Goal: Transaction & Acquisition: Book appointment/travel/reservation

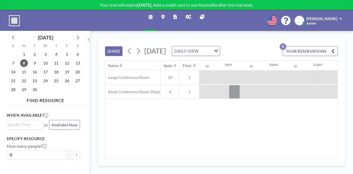
scroll to position [0, 367]
click at [24, 63] on span "8" at bounding box center [24, 63] width 8 height 8
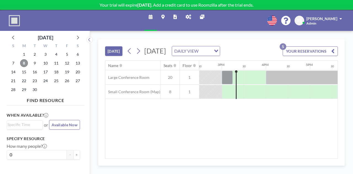
scroll to position [0, 640]
drag, startPoint x: 230, startPoint y: 80, endPoint x: 226, endPoint y: 82, distance: 4.4
click at [226, 82] on div at bounding box center [226, 78] width 11 height 14
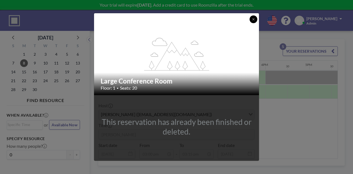
click at [254, 17] on button at bounding box center [253, 19] width 8 height 8
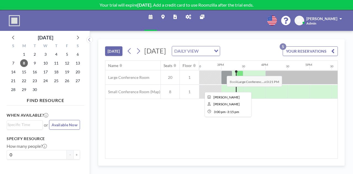
click at [222, 79] on div at bounding box center [226, 78] width 11 height 14
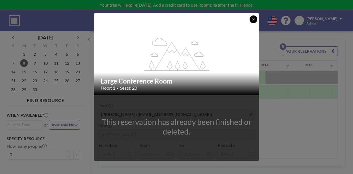
click at [254, 20] on icon at bounding box center [253, 19] width 3 height 3
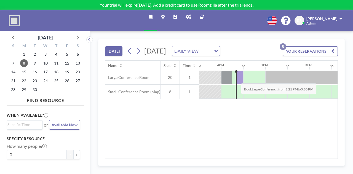
click at [237, 84] on div at bounding box center [240, 78] width 6 height 14
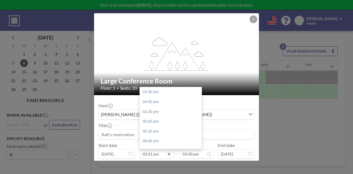
scroll to position [304, 0]
click at [154, 153] on input "03:21 pm" at bounding box center [156, 153] width 34 height 9
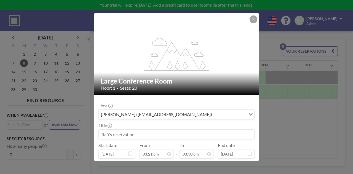
click at [227, 77] on h2 "Large Conference Room" at bounding box center [177, 81] width 152 height 8
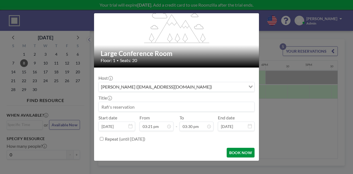
click at [246, 153] on button "BOOK NOW" at bounding box center [241, 153] width 28 height 10
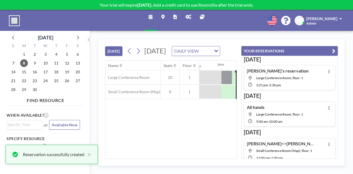
click at [333, 50] on icon "button" at bounding box center [333, 51] width 3 height 7
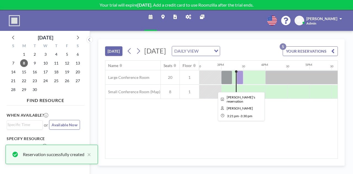
click at [239, 82] on div at bounding box center [240, 78] width 7 height 14
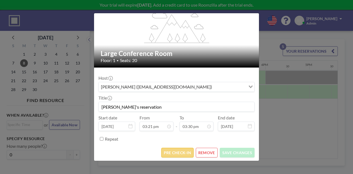
click at [172, 152] on button "PRE CHECK-IN" at bounding box center [177, 153] width 32 height 10
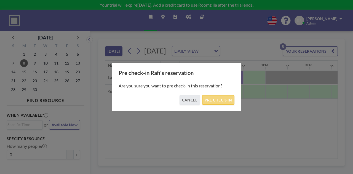
click at [221, 98] on button "PRE CHECK-IN" at bounding box center [218, 100] width 32 height 10
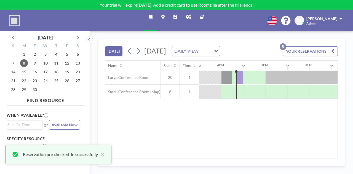
click at [307, 122] on div "Name Seats Floor 12AM 30 1AM 30 2AM 30 3AM 30 4AM 30 5AM 30 6AM 30 7AM 30 8AM 3…" at bounding box center [221, 110] width 232 height 98
